Goal: Information Seeking & Learning: Compare options

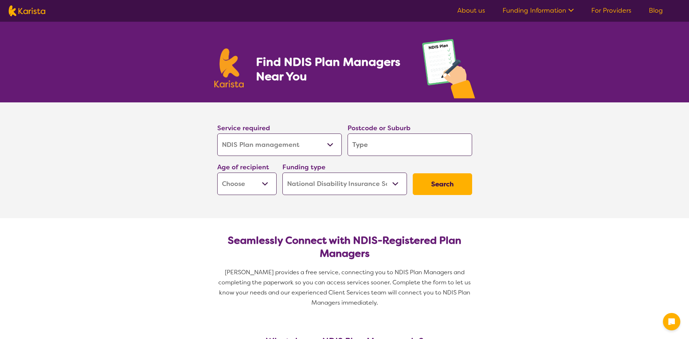
select select "NDIS Plan management"
select select "NDIS"
select select "NDIS Plan management"
select select "NDIS"
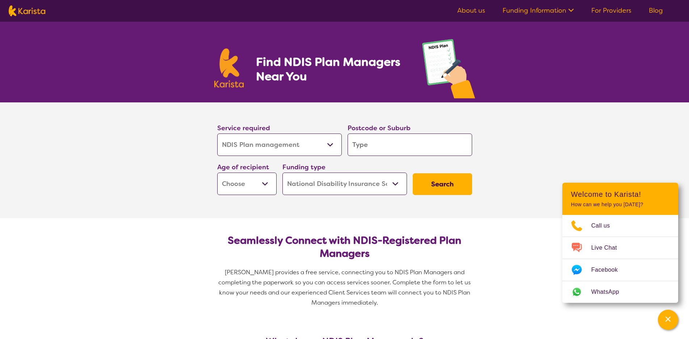
click at [394, 141] on input "search" at bounding box center [410, 145] width 125 height 22
type input "3"
type input "30"
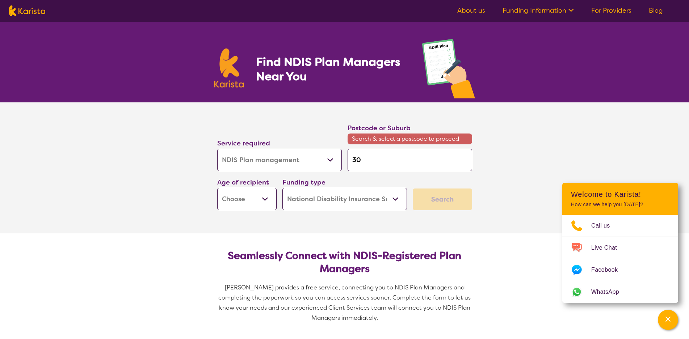
type input "302"
type input "3020"
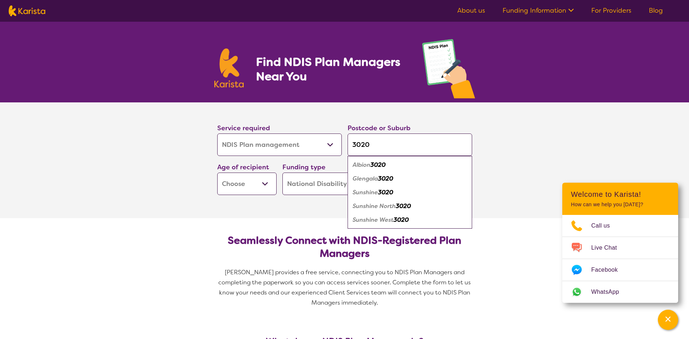
type input "3020"
click at [372, 219] on em "Sunshine West" at bounding box center [373, 220] width 41 height 8
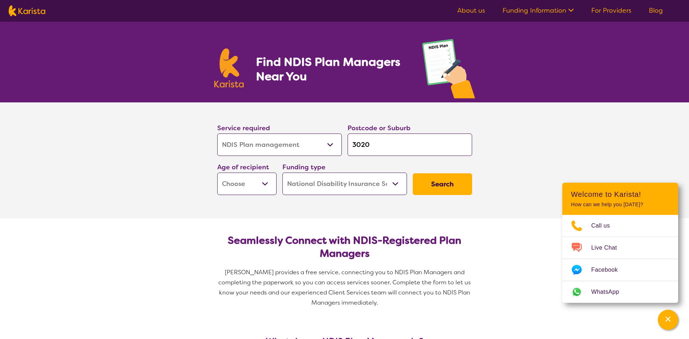
click at [447, 177] on button "Search" at bounding box center [442, 184] width 59 height 22
click at [241, 181] on select "Early Childhood - 0 to 9 Child - 10 to 11 Adolescent - 12 to 17 Adult - 18 to 6…" at bounding box center [246, 184] width 59 height 22
select select "AD"
click at [217, 173] on select "Early Childhood - 0 to 9 Child - 10 to 11 Adolescent - 12 to 17 Adult - 18 to 6…" at bounding box center [246, 184] width 59 height 22
select select "AD"
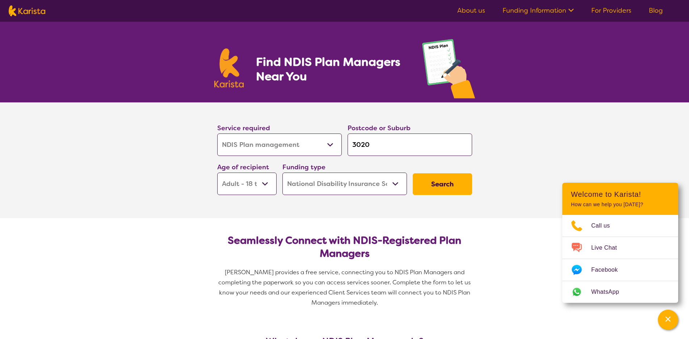
click at [444, 186] on button "Search" at bounding box center [442, 184] width 59 height 22
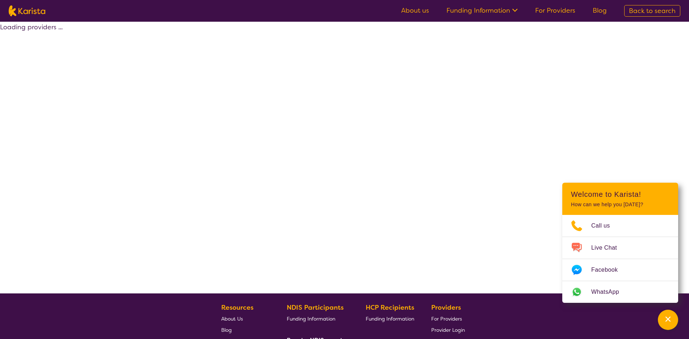
select select "by_score"
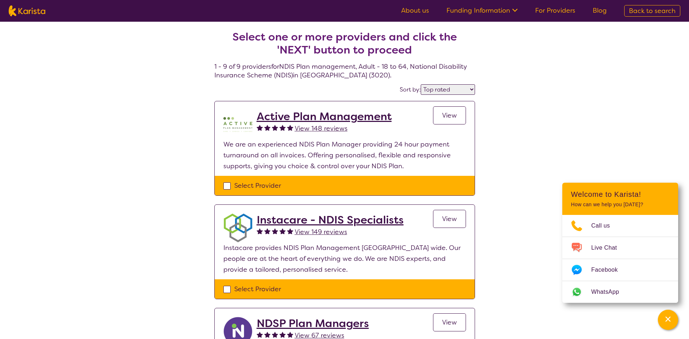
click at [460, 114] on link "View" at bounding box center [449, 115] width 33 height 18
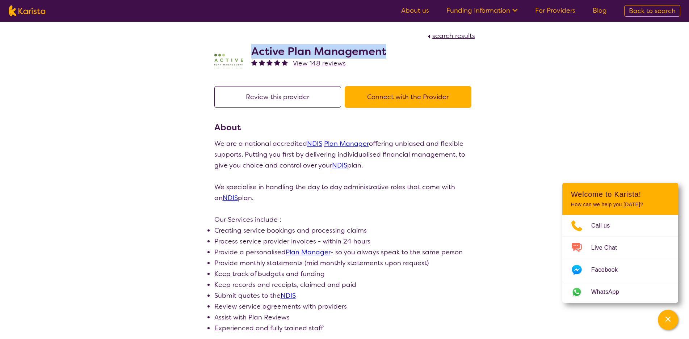
drag, startPoint x: 251, startPoint y: 50, endPoint x: 392, endPoint y: 51, distance: 141.5
click at [392, 51] on div "Active Plan Management View 148 reviews" at bounding box center [344, 59] width 261 height 36
copy h2 "Active Plan Management"
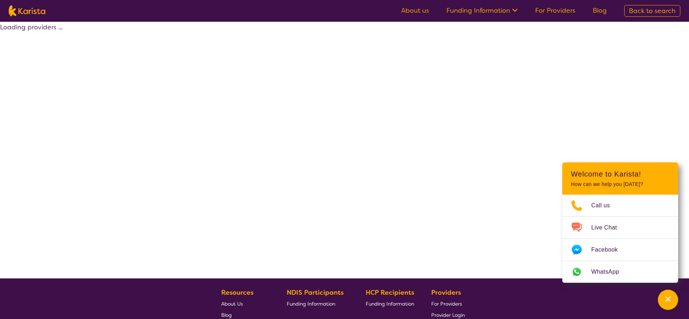
select select "by_score"
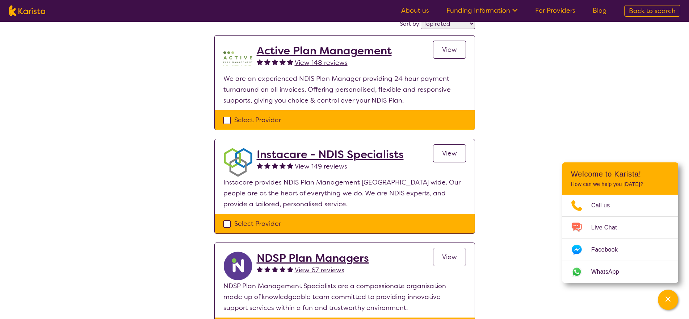
scroll to position [72, 0]
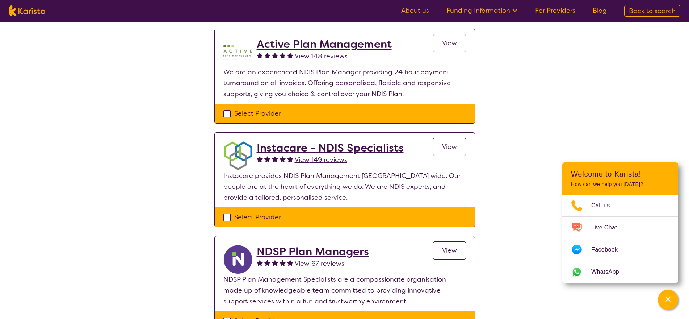
click at [295, 150] on h2 "Instacare - NDIS Specialists" at bounding box center [330, 147] width 147 height 13
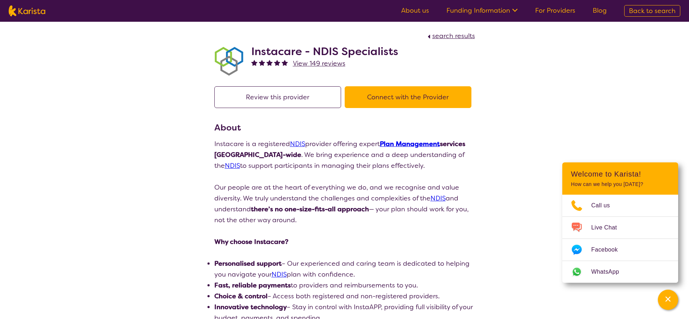
select select "by_score"
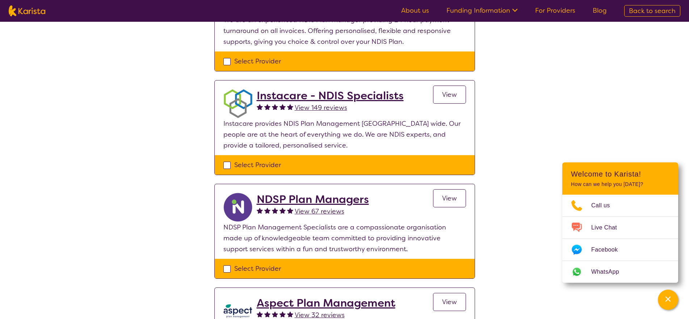
scroll to position [181, 0]
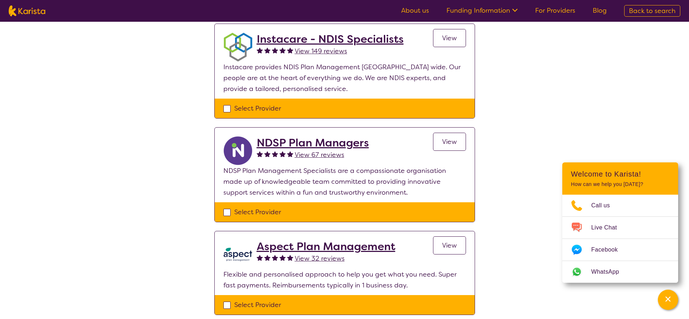
click at [299, 245] on h2 "Aspect Plan Management" at bounding box center [326, 246] width 139 height 13
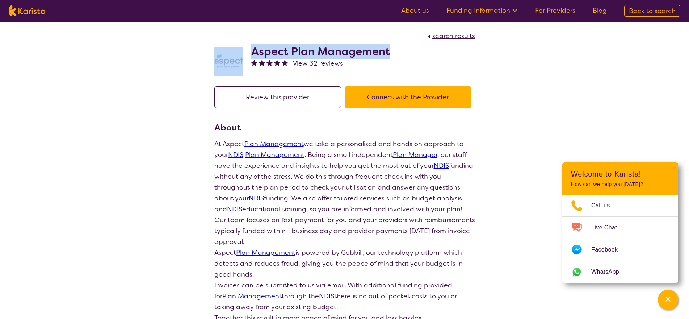
drag, startPoint x: 246, startPoint y: 50, endPoint x: 398, endPoint y: 50, distance: 152.0
click at [398, 50] on div "Aspect Plan Management View 32 reviews" at bounding box center [344, 59] width 261 height 36
copy div "Aspect Plan Management"
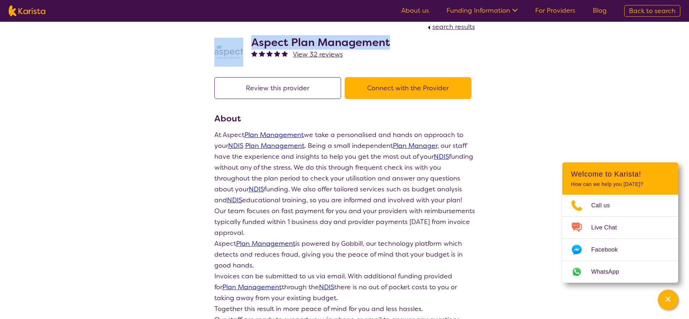
scroll to position [253, 0]
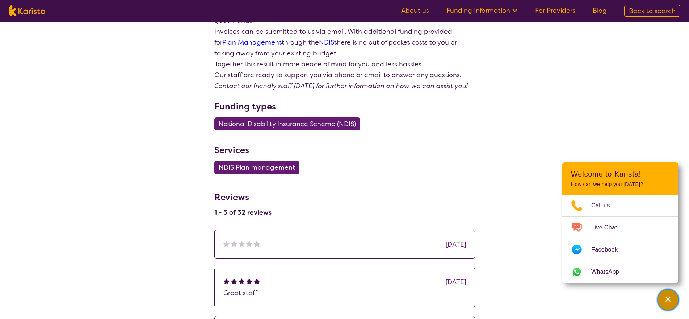
click at [676, 294] on button "Channel Menu" at bounding box center [668, 299] width 20 height 20
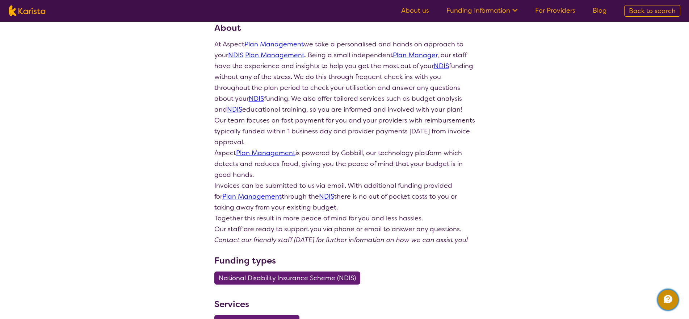
scroll to position [0, 0]
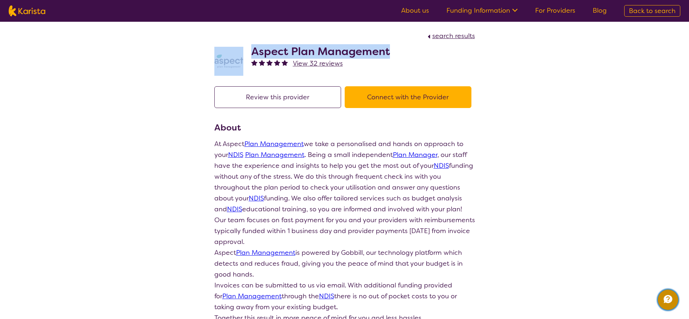
scroll to position [134, 0]
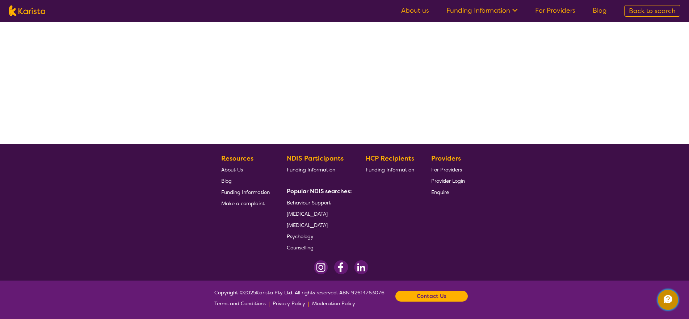
select select "by_score"
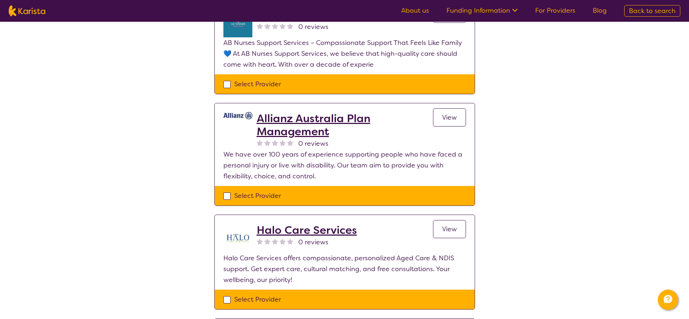
scroll to position [713, 0]
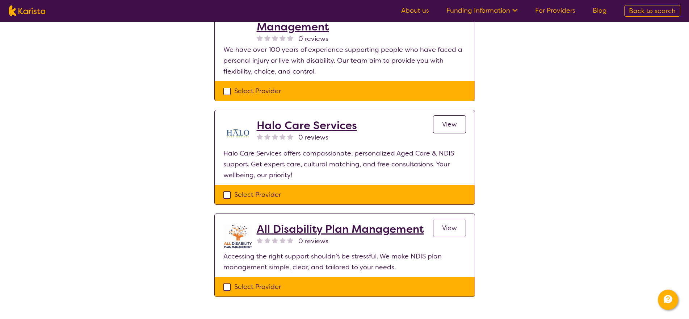
click at [309, 130] on h2 "Halo Care Services" at bounding box center [307, 125] width 100 height 13
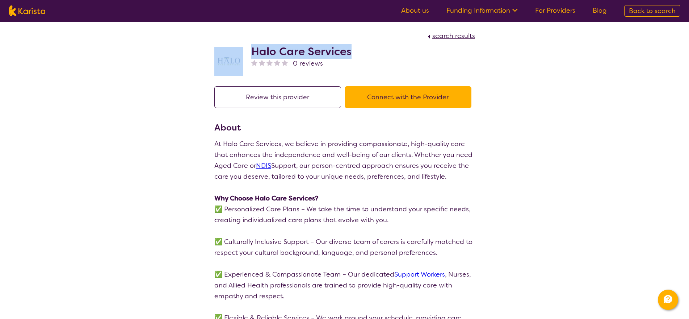
drag, startPoint x: 351, startPoint y: 53, endPoint x: 240, endPoint y: 50, distance: 110.4
click at [240, 50] on div "Halo Care Services 0 reviews" at bounding box center [344, 59] width 261 height 36
